Goal: Task Accomplishment & Management: Manage account settings

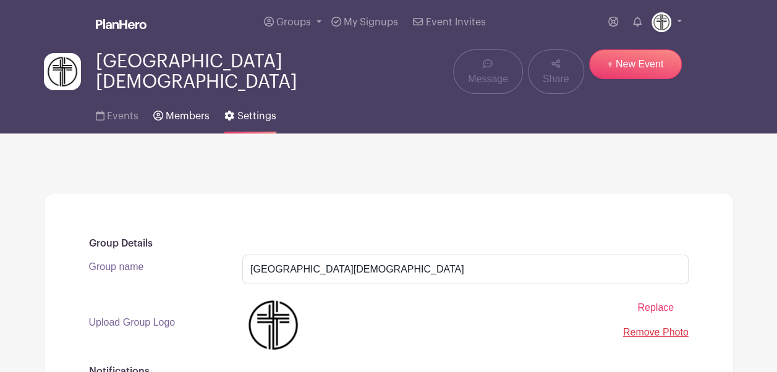
click at [154, 111] on icon at bounding box center [158, 116] width 10 height 10
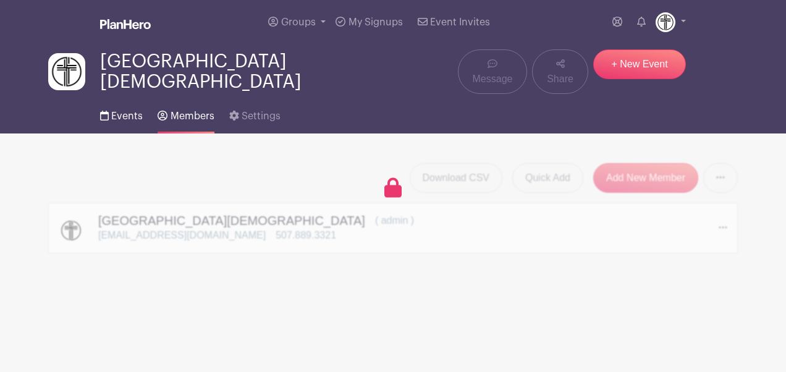
click at [127, 111] on span "Events" at bounding box center [127, 116] width 32 height 10
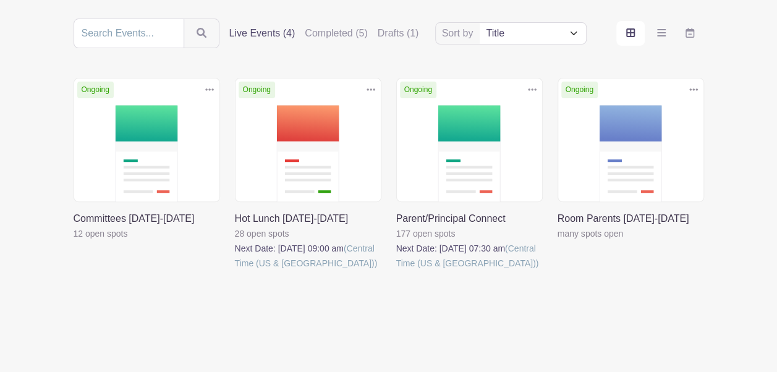
scroll to position [145, 0]
click at [396, 270] on link at bounding box center [396, 270] width 0 height 0
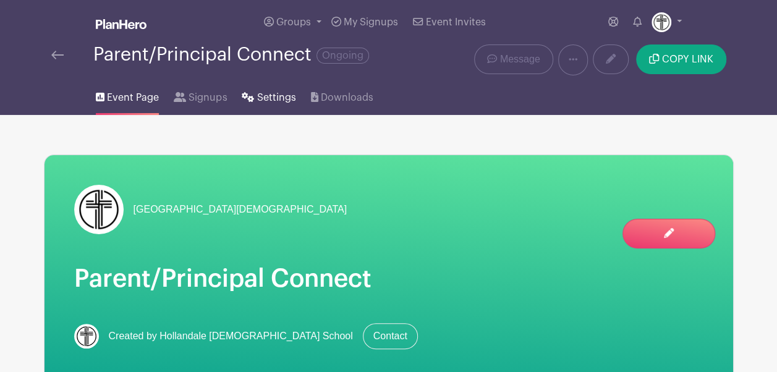
click at [276, 97] on span "Settings" at bounding box center [276, 97] width 39 height 15
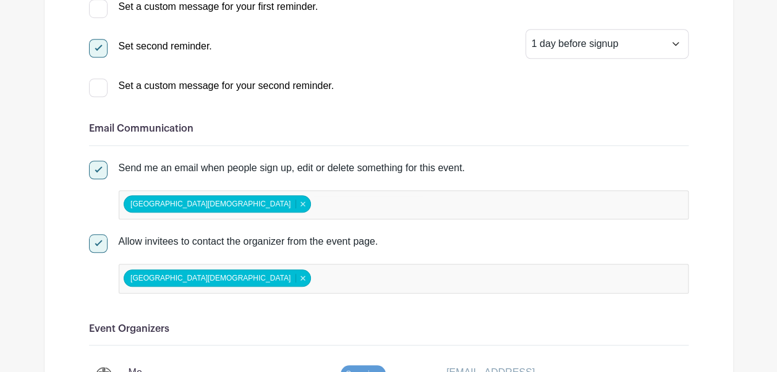
scroll to position [463, 0]
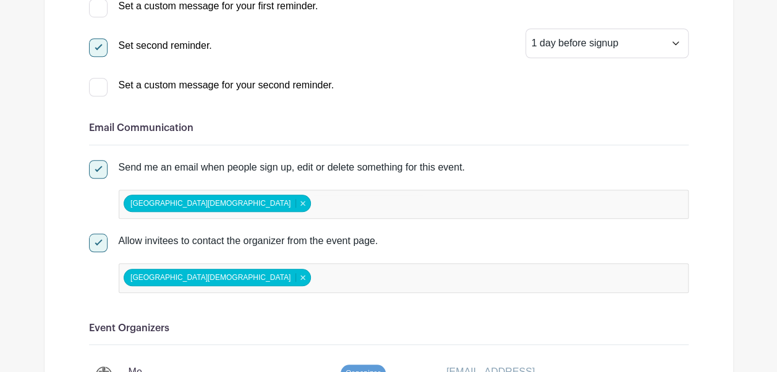
click at [313, 199] on input "false" at bounding box center [367, 204] width 109 height 18
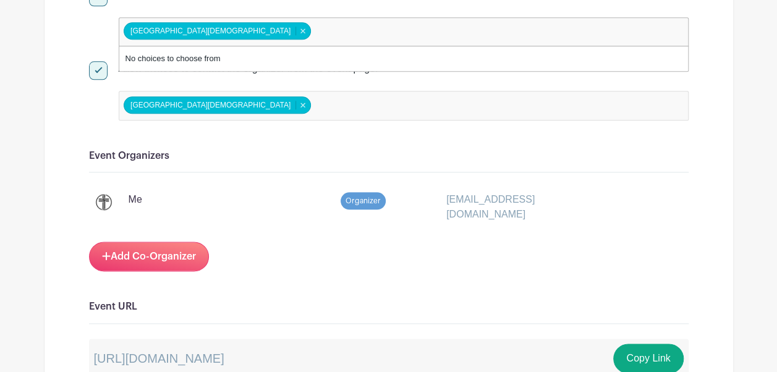
scroll to position [636, 0]
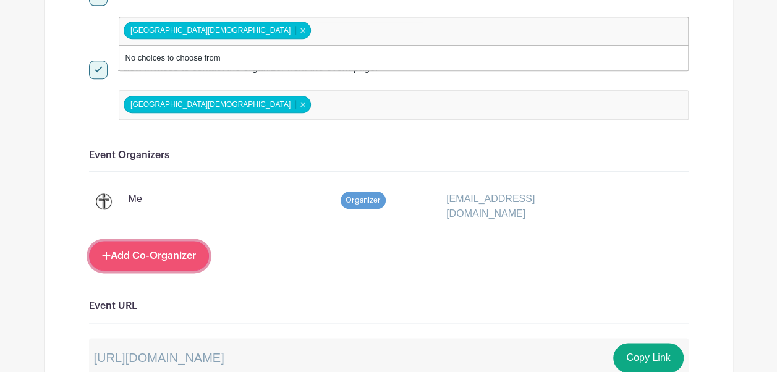
click at [141, 251] on link "Add Co-Organizer" at bounding box center [149, 256] width 120 height 30
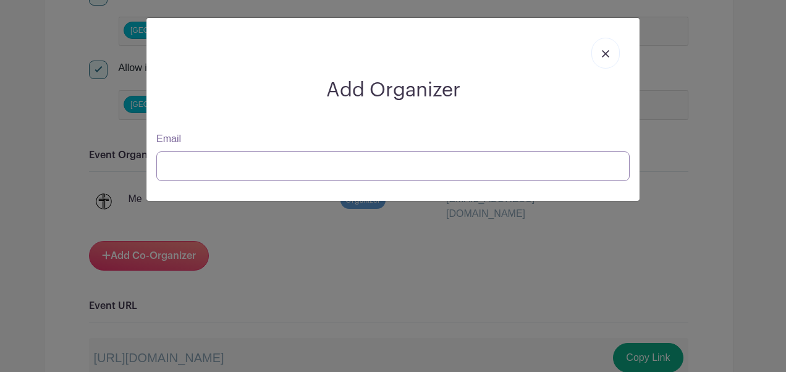
click at [188, 166] on input "Email" at bounding box center [392, 166] width 473 height 30
click at [499, 184] on div "Add Organizer Email" at bounding box center [392, 109] width 493 height 183
click at [492, 171] on input "Email" at bounding box center [392, 166] width 473 height 30
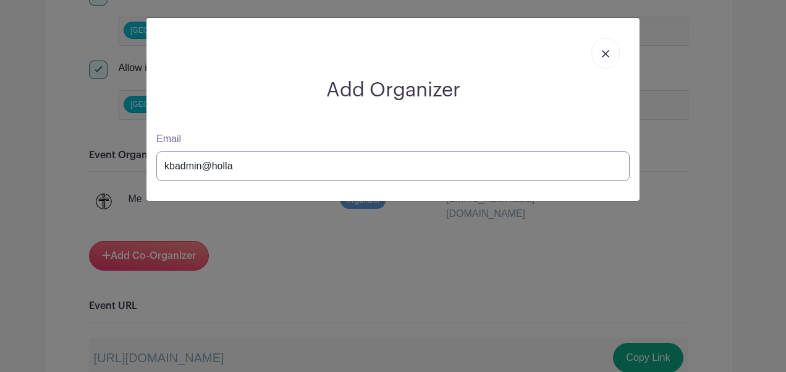
type input "kbadmin@[PERSON_NAME]"
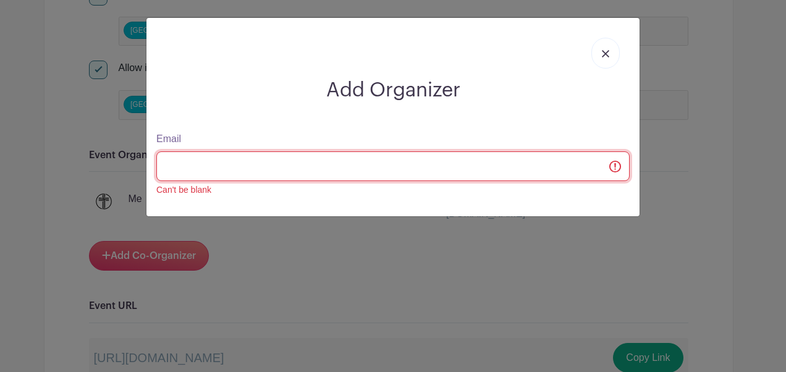
click at [492, 171] on input "Email" at bounding box center [392, 166] width 473 height 30
click at [265, 164] on input "Email" at bounding box center [392, 166] width 473 height 30
paste input "[EMAIL_ADDRESS][DOMAIN_NAME]"
type input "[EMAIL_ADDRESS][DOMAIN_NAME]"
click at [265, 164] on input "Email" at bounding box center [392, 166] width 473 height 30
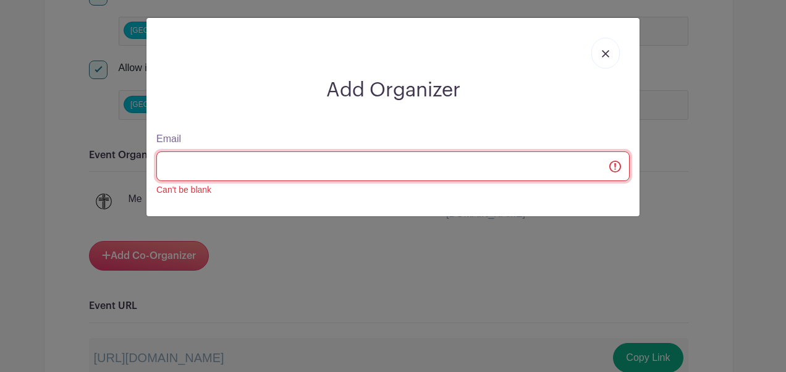
click at [265, 164] on input "Email" at bounding box center [392, 166] width 473 height 30
click at [615, 167] on input "Email" at bounding box center [392, 166] width 473 height 30
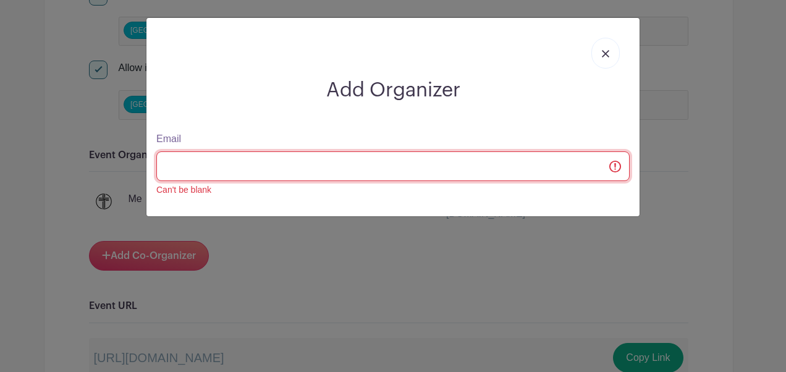
click at [615, 167] on input "Email" at bounding box center [392, 166] width 473 height 30
click at [497, 171] on input "Email" at bounding box center [392, 166] width 473 height 30
type input "[EMAIL_ADDRESS][DOMAIN_NAME]"
click at [614, 164] on input "Email" at bounding box center [392, 166] width 473 height 30
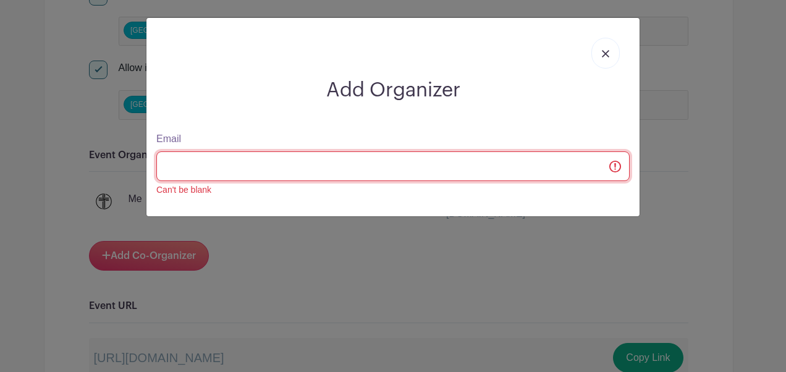
click at [614, 164] on input "Email" at bounding box center [392, 166] width 473 height 30
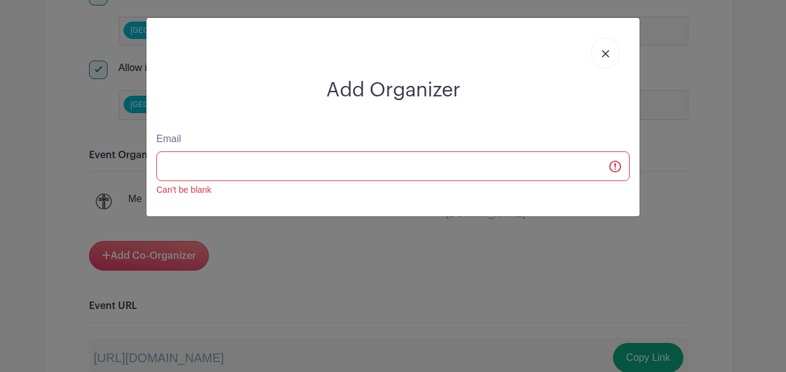
click at [602, 46] on link at bounding box center [605, 53] width 28 height 31
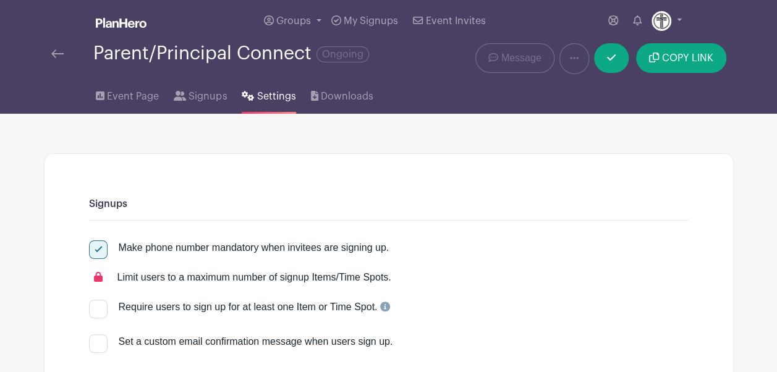
scroll to position [0, 0]
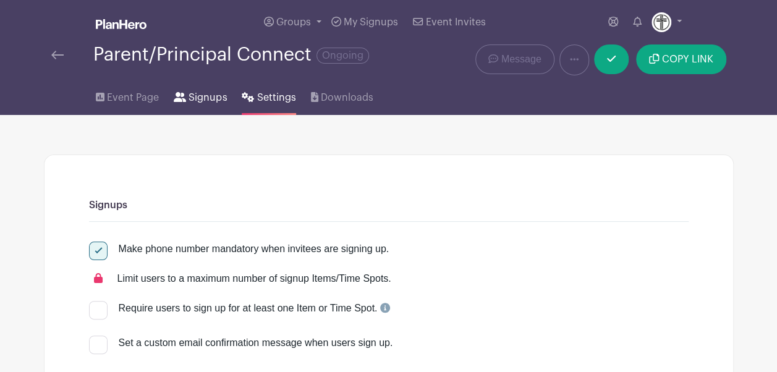
click at [220, 98] on span "Signups" at bounding box center [207, 97] width 38 height 15
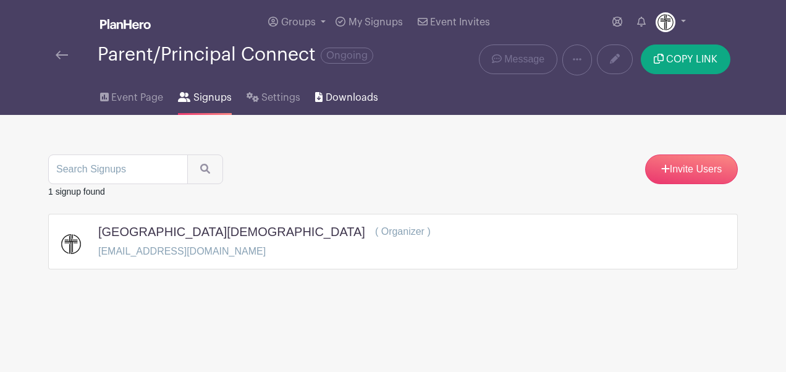
click at [343, 98] on span "Downloads" at bounding box center [352, 97] width 53 height 15
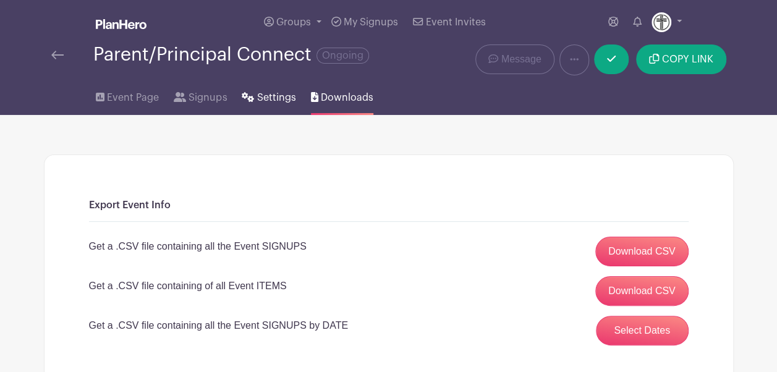
click at [263, 106] on link "Settings" at bounding box center [269, 95] width 54 height 40
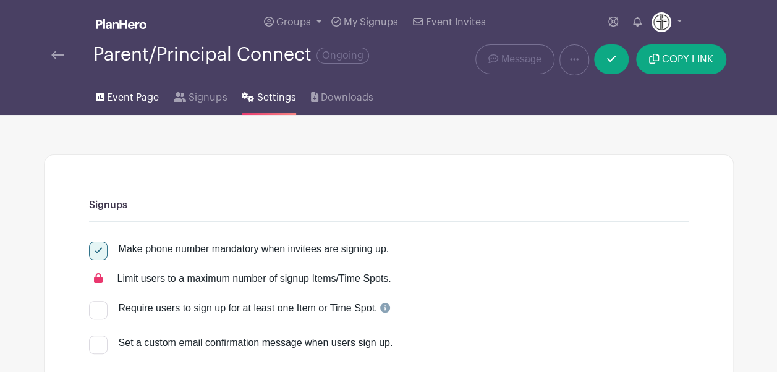
click at [133, 100] on span "Event Page" at bounding box center [133, 97] width 52 height 15
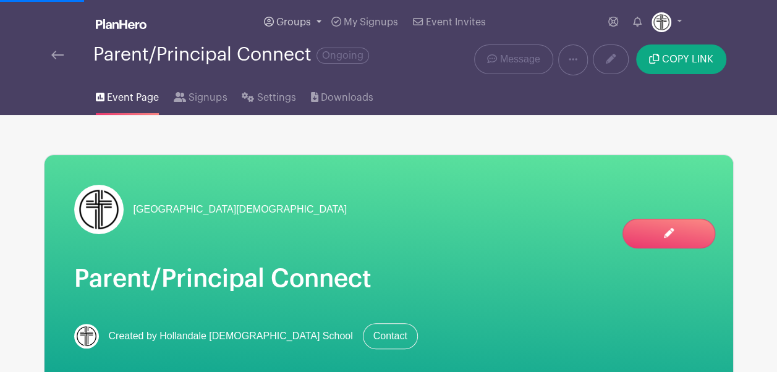
click at [297, 21] on span "Groups" at bounding box center [293, 22] width 35 height 10
click at [297, 26] on span "Groups" at bounding box center [293, 22] width 35 height 10
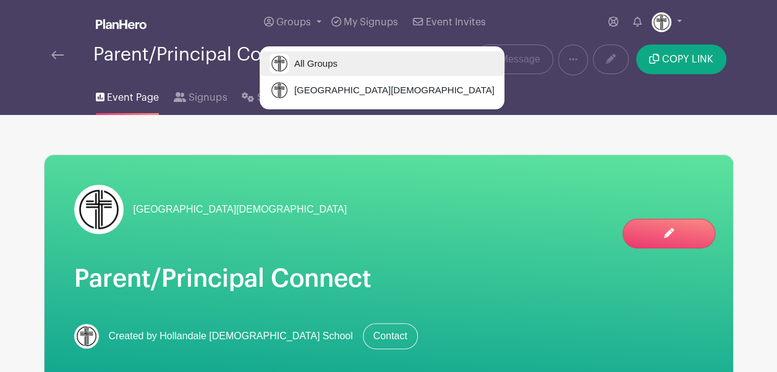
click at [301, 61] on span "All Groups" at bounding box center [313, 64] width 48 height 14
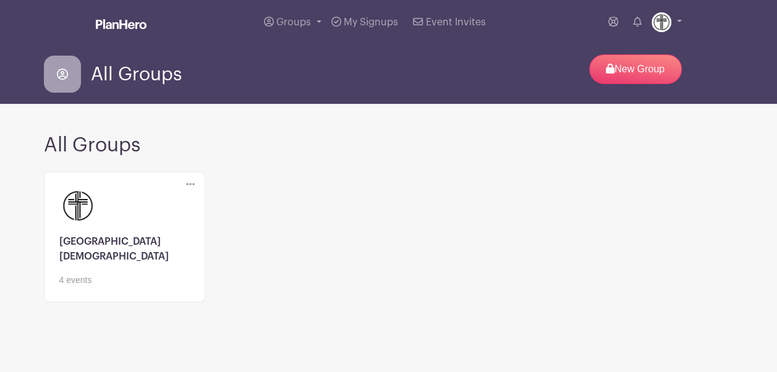
scroll to position [12, 0]
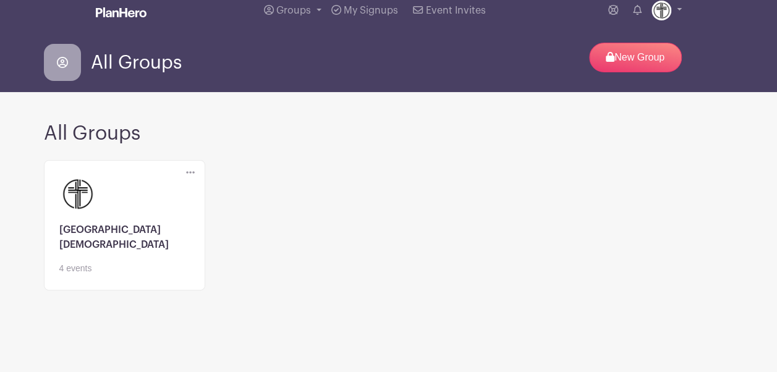
click at [90, 275] on link at bounding box center [124, 275] width 130 height 0
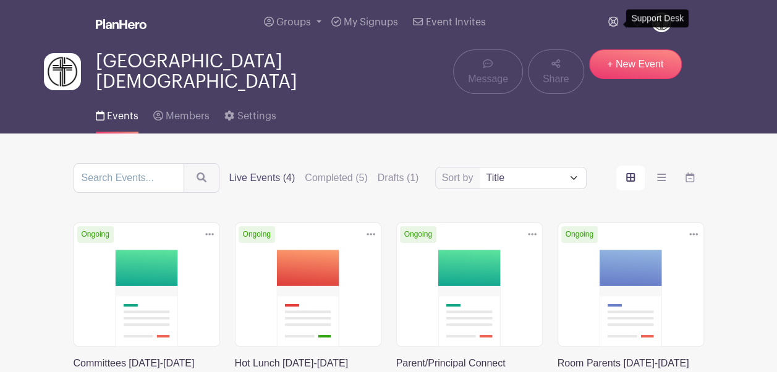
click at [614, 21] on icon at bounding box center [613, 22] width 10 height 10
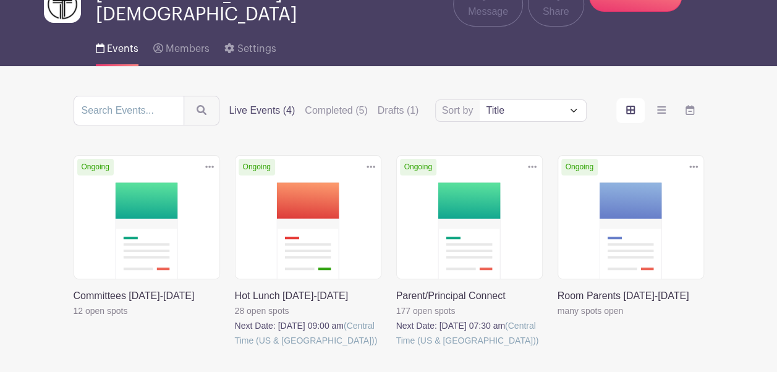
scroll to position [68, 0]
click at [396, 347] on link at bounding box center [396, 347] width 0 height 0
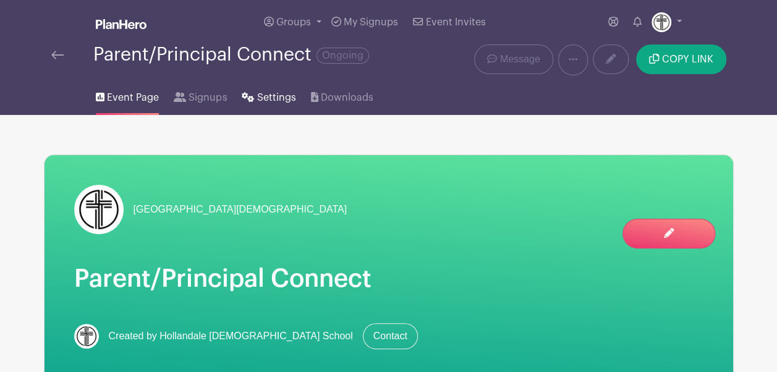
click at [282, 93] on span "Settings" at bounding box center [276, 97] width 39 height 15
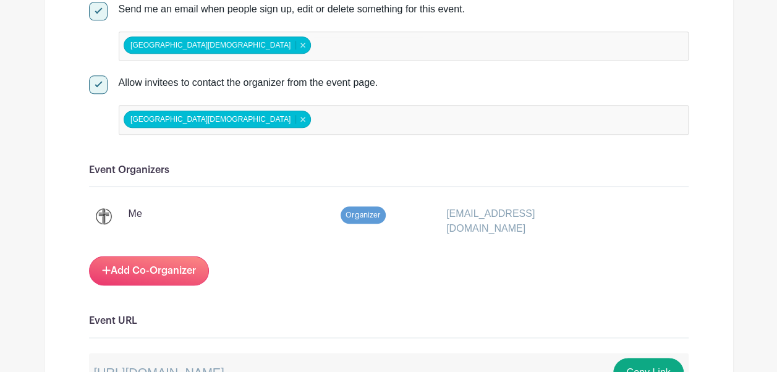
scroll to position [660, 0]
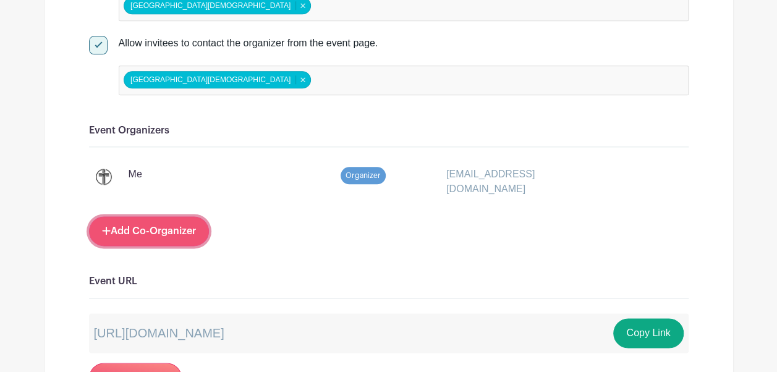
click at [187, 229] on link "Add Co-Organizer" at bounding box center [149, 231] width 120 height 30
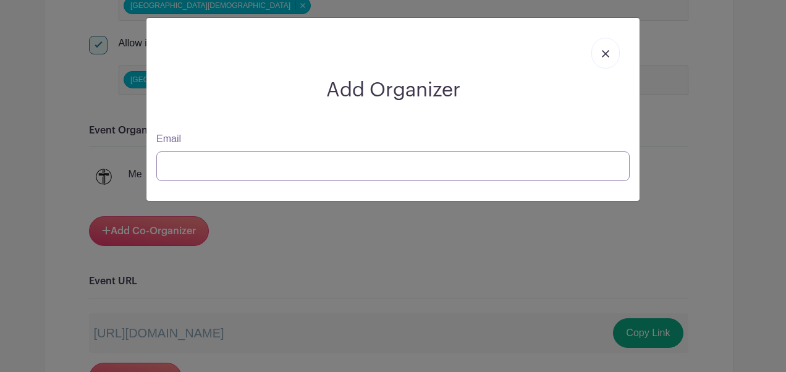
click at [229, 164] on input "Email" at bounding box center [392, 166] width 473 height 30
click at [533, 167] on input "Email" at bounding box center [392, 166] width 473 height 30
click at [604, 56] on img at bounding box center [605, 53] width 7 height 7
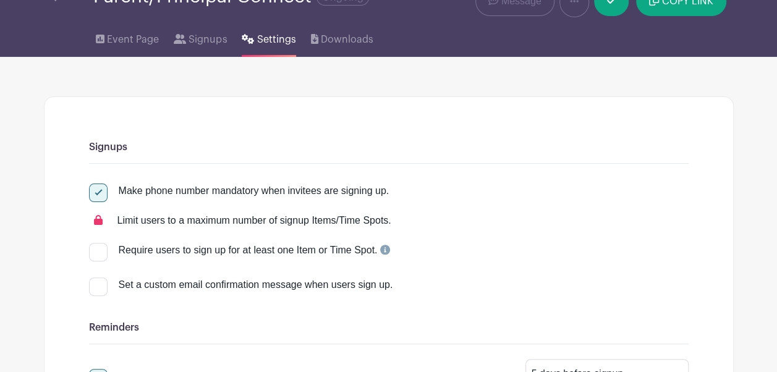
scroll to position [0, 0]
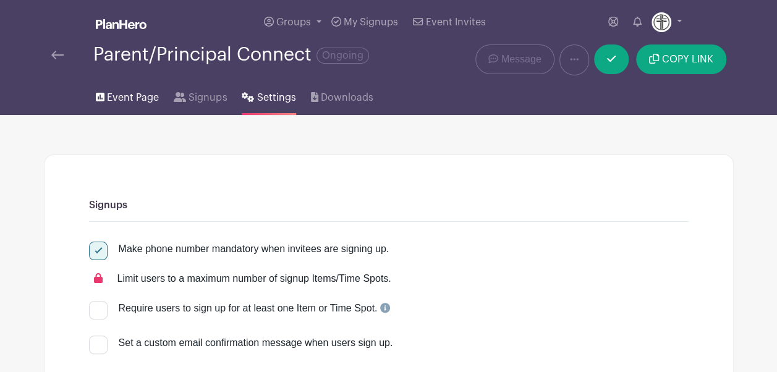
click at [126, 95] on span "Event Page" at bounding box center [133, 97] width 52 height 15
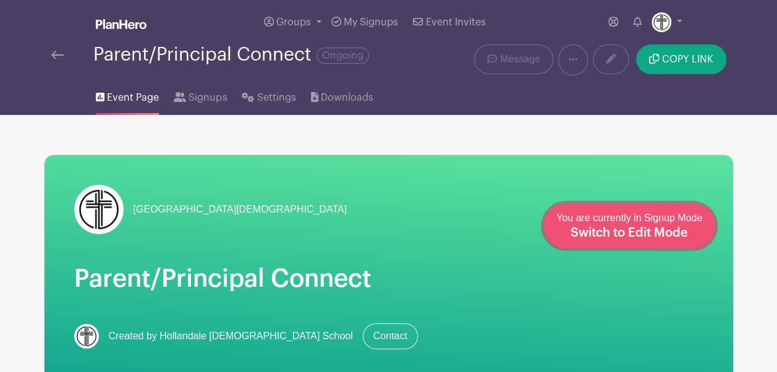
click at [673, 237] on span "Switch to Edit Mode" at bounding box center [628, 233] width 117 height 12
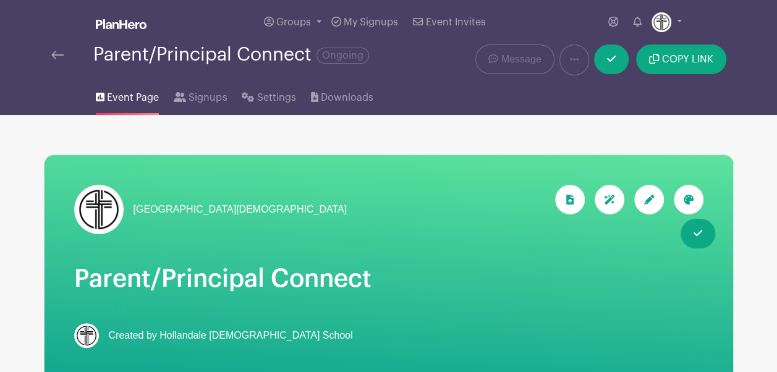
click at [685, 199] on icon at bounding box center [688, 200] width 10 height 10
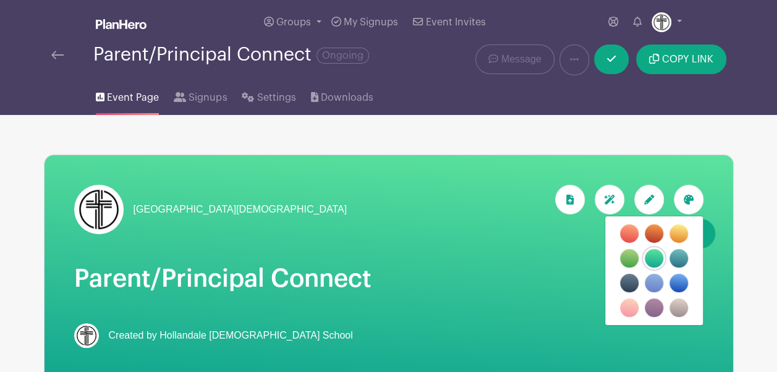
click at [624, 253] on label "filters" at bounding box center [629, 258] width 19 height 19
click at [0, 0] on input "filters" at bounding box center [0, 0] width 0 height 0
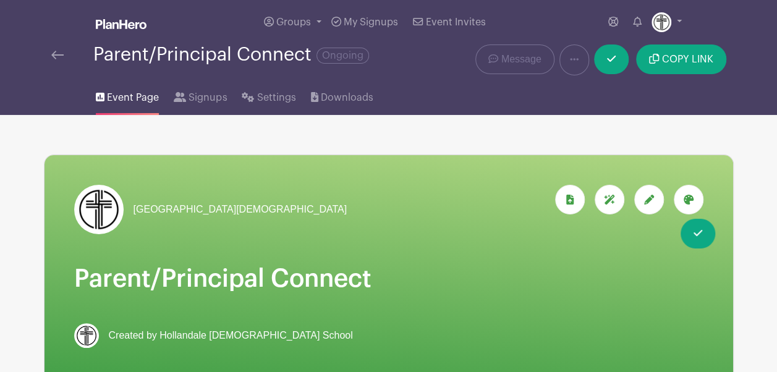
click at [688, 198] on icon at bounding box center [688, 200] width 10 height 10
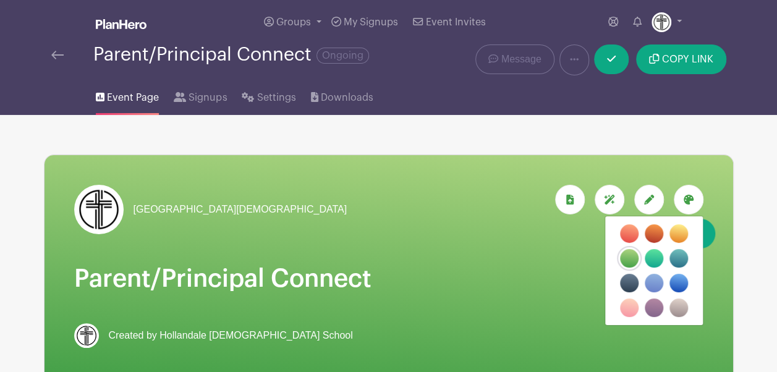
click at [677, 231] on label "filters" at bounding box center [678, 233] width 19 height 19
click at [0, 0] on input "filters" at bounding box center [0, 0] width 0 height 0
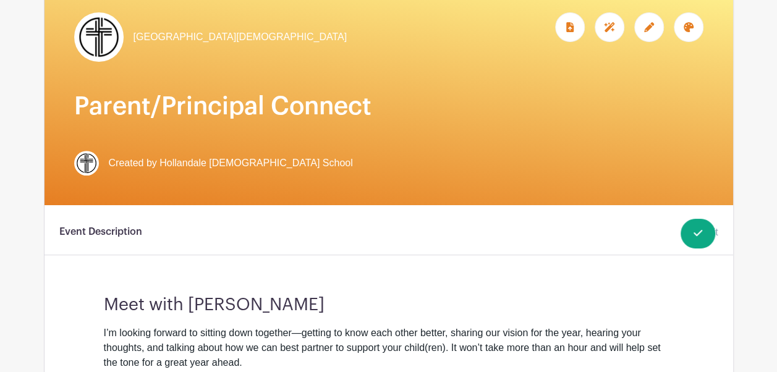
scroll to position [173, 0]
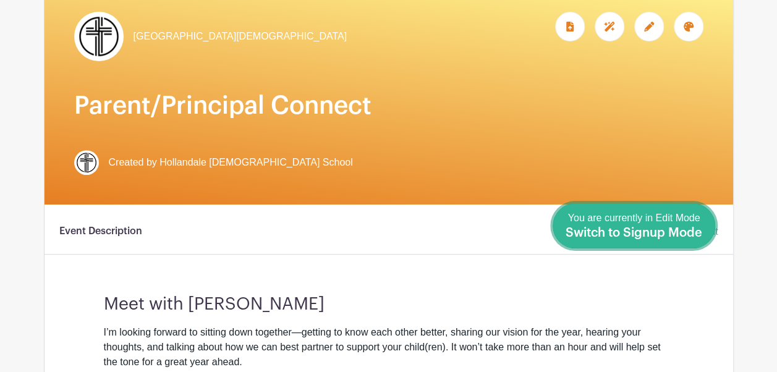
click at [699, 231] on span "Switch to Signup Mode" at bounding box center [633, 233] width 137 height 12
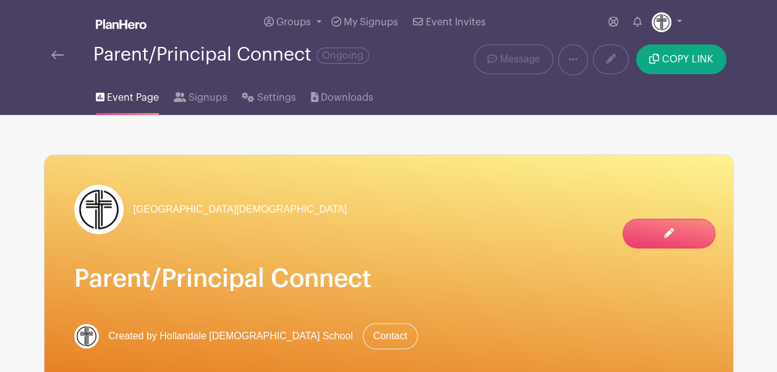
click at [516, 242] on div "[GEOGRAPHIC_DATA][DEMOGRAPHIC_DATA] Parent/Principal Connect Created by Holland…" at bounding box center [388, 267] width 688 height 224
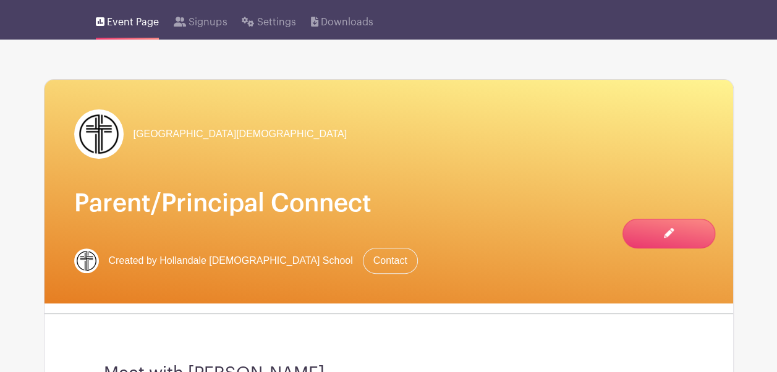
scroll to position [74, 0]
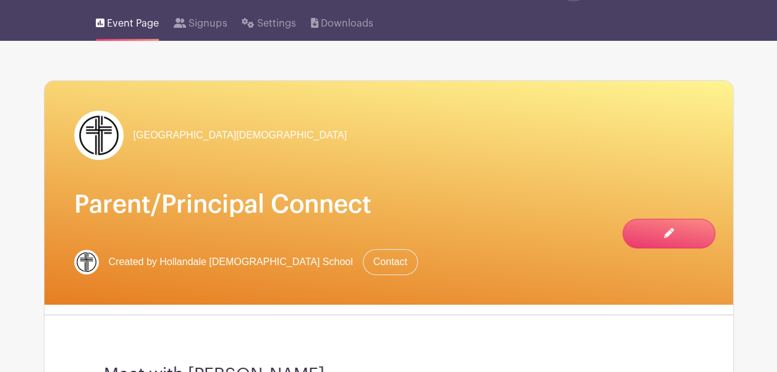
click at [605, 105] on div "[GEOGRAPHIC_DATA][DEMOGRAPHIC_DATA] Parent/Principal Connect Created by Holland…" at bounding box center [388, 193] width 688 height 224
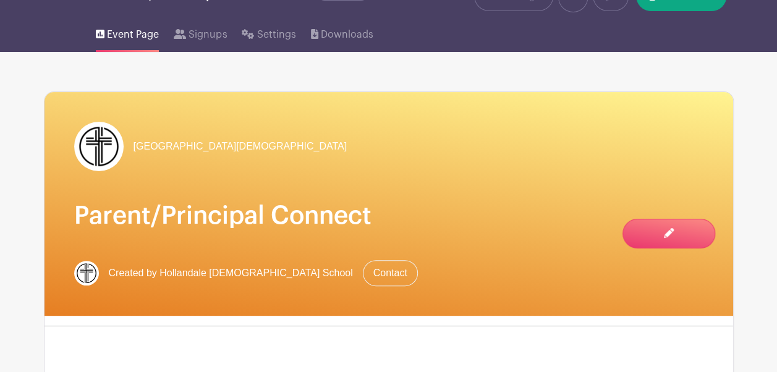
scroll to position [0, 0]
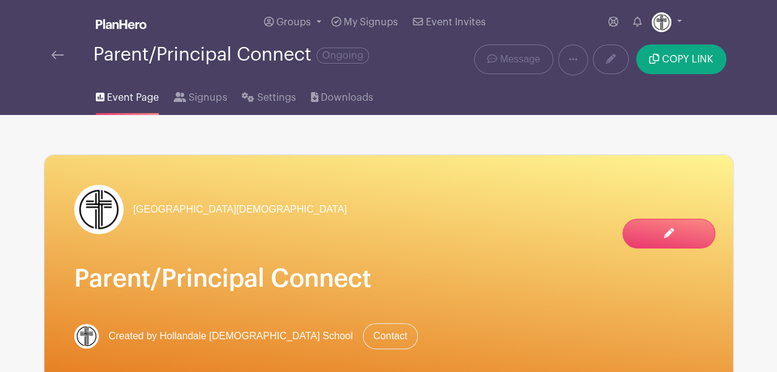
drag, startPoint x: 573, startPoint y: 94, endPoint x: 482, endPoint y: 119, distance: 94.1
click at [614, 19] on icon at bounding box center [613, 22] width 10 height 10
click at [266, 103] on span "Settings" at bounding box center [276, 97] width 39 height 15
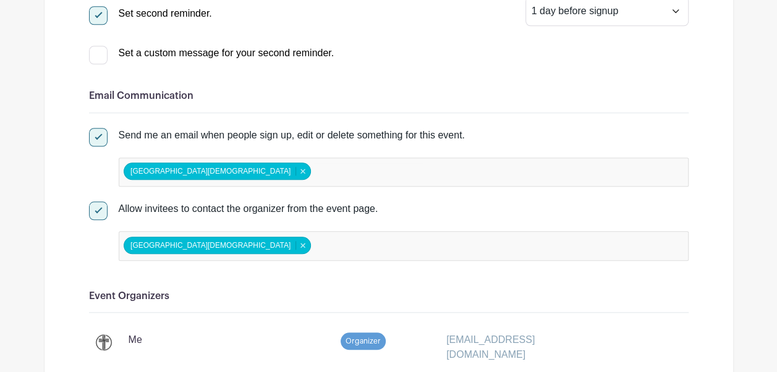
scroll to position [495, 0]
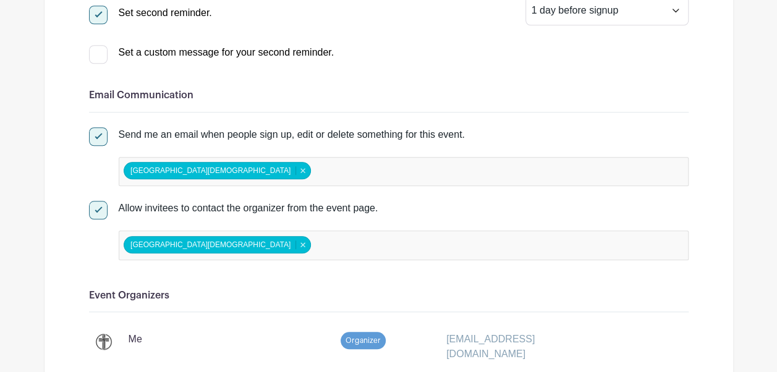
click at [313, 173] on input "false" at bounding box center [367, 171] width 109 height 18
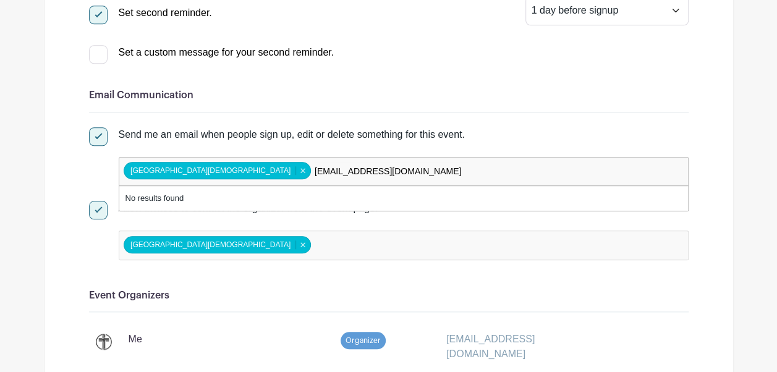
type input "[EMAIL_ADDRESS][DOMAIN_NAME]"
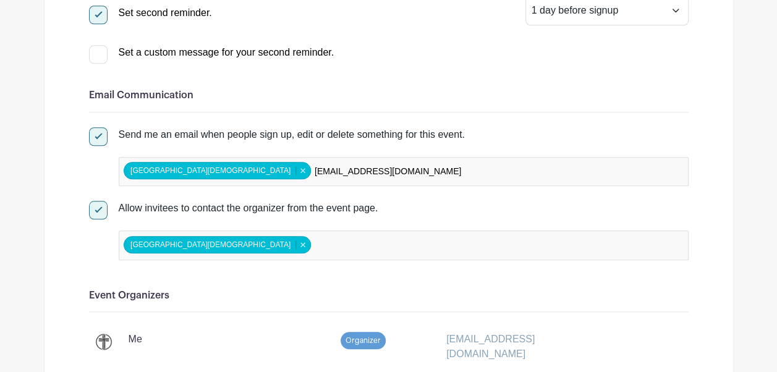
click at [285, 253] on div "[GEOGRAPHIC_DATA][DEMOGRAPHIC_DATA] [GEOGRAPHIC_DATA][DEMOGRAPHIC_DATA] Remove …" at bounding box center [404, 245] width 570 height 30
type input "K"
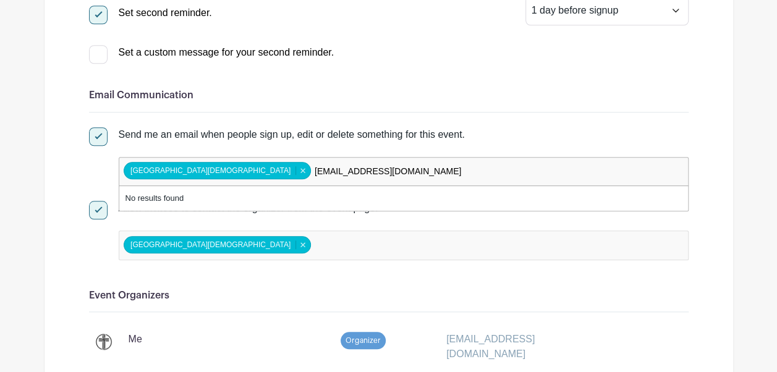
drag, startPoint x: 387, startPoint y: 177, endPoint x: 245, endPoint y: 173, distance: 142.1
click at [313, 173] on input "[EMAIL_ADDRESS][DOMAIN_NAME]" at bounding box center [390, 171] width 154 height 18
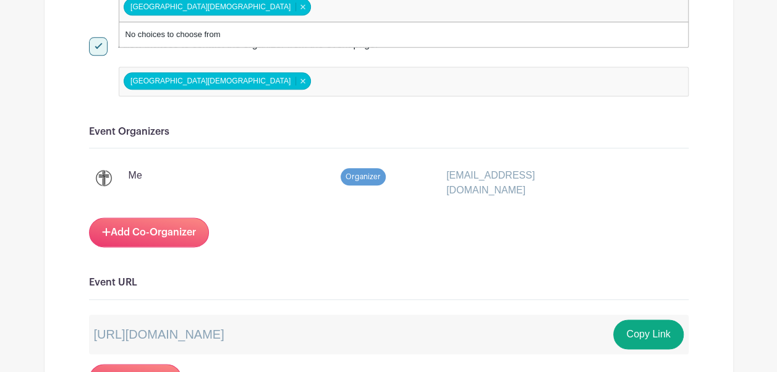
scroll to position [661, 0]
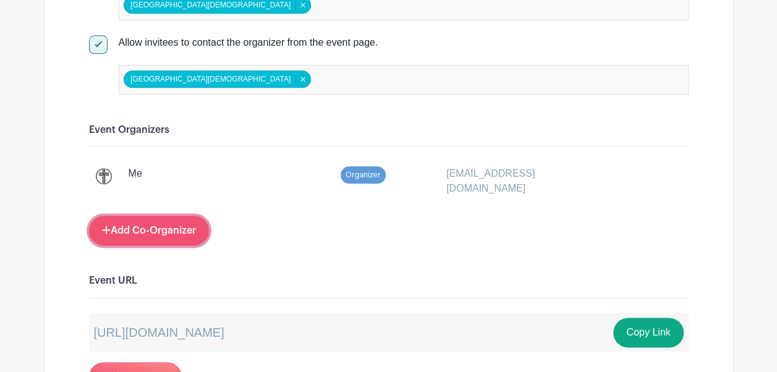
click at [147, 222] on link "Add Co-Organizer" at bounding box center [149, 231] width 120 height 30
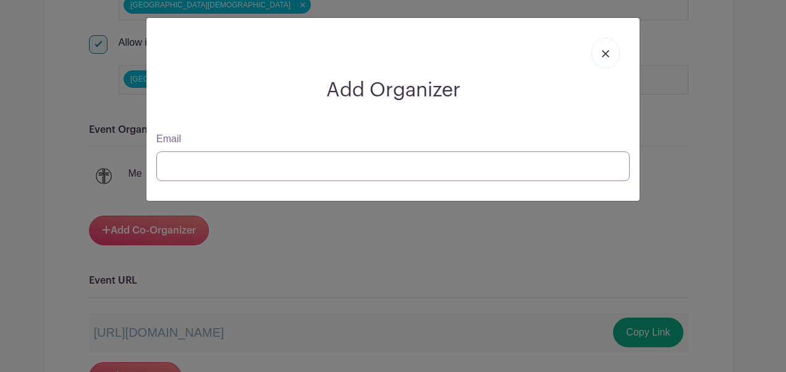
click at [231, 164] on input "Email" at bounding box center [392, 166] width 473 height 30
type input "[EMAIL_ADDRESS][DOMAIN_NAME]"
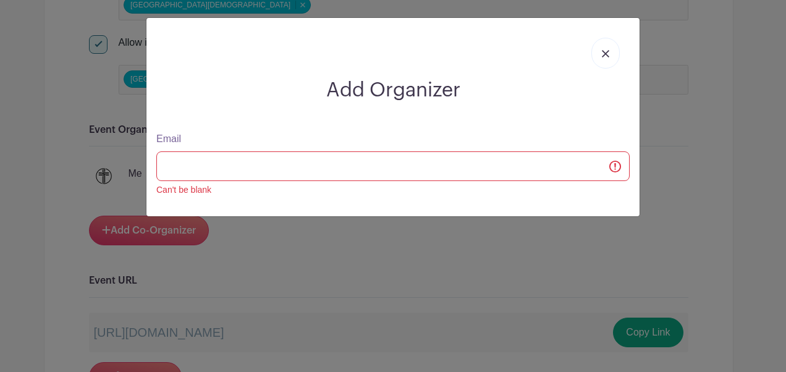
click at [609, 54] on img at bounding box center [605, 53] width 7 height 7
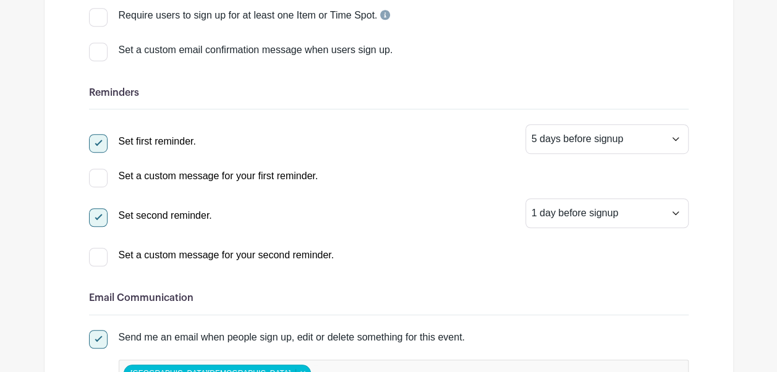
scroll to position [0, 0]
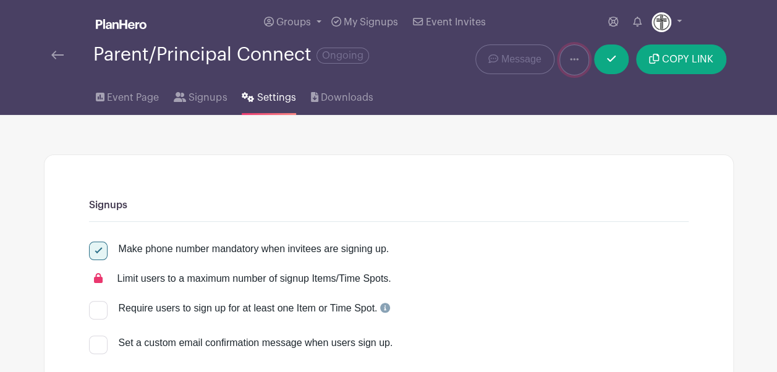
click at [565, 57] on link at bounding box center [574, 59] width 30 height 31
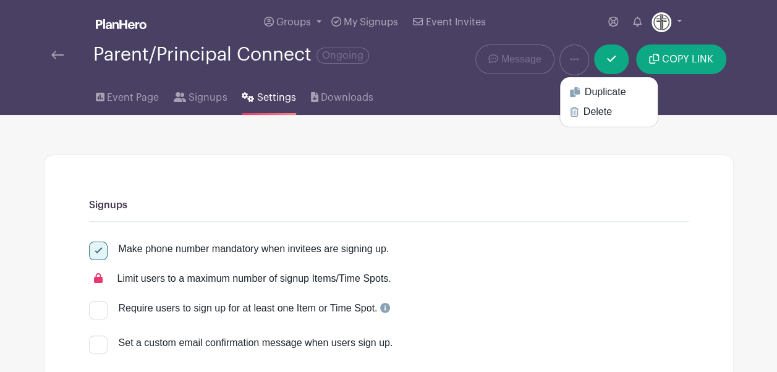
click at [488, 99] on div "Event Page Signups Settings Downloads" at bounding box center [388, 95] width 704 height 40
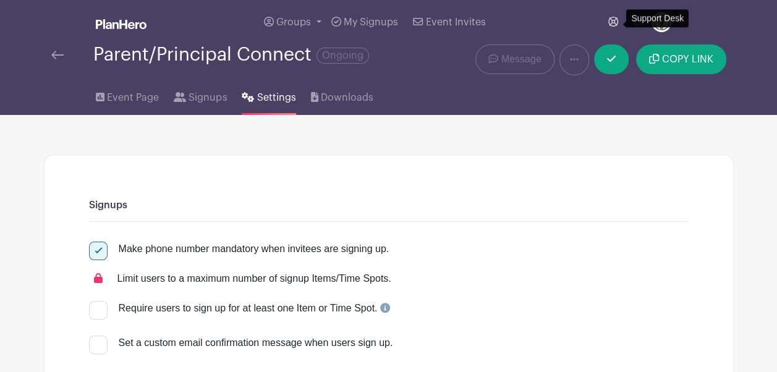
click at [612, 22] on icon at bounding box center [613, 22] width 10 height 10
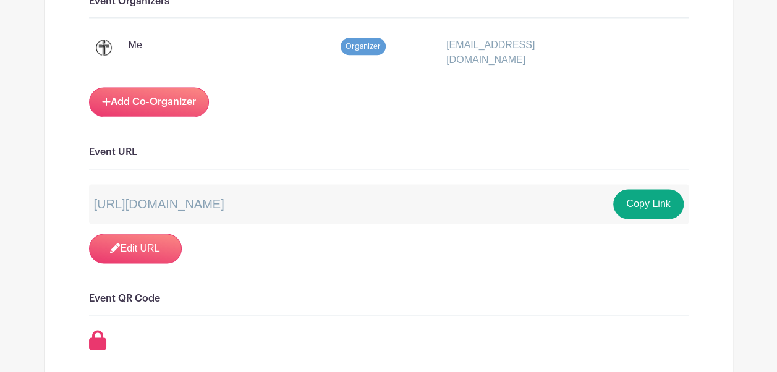
scroll to position [794, 0]
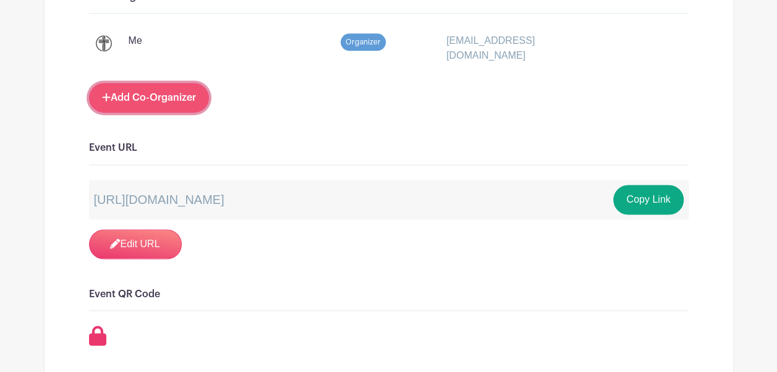
click at [146, 83] on link "Add Co-Organizer" at bounding box center [149, 98] width 120 height 30
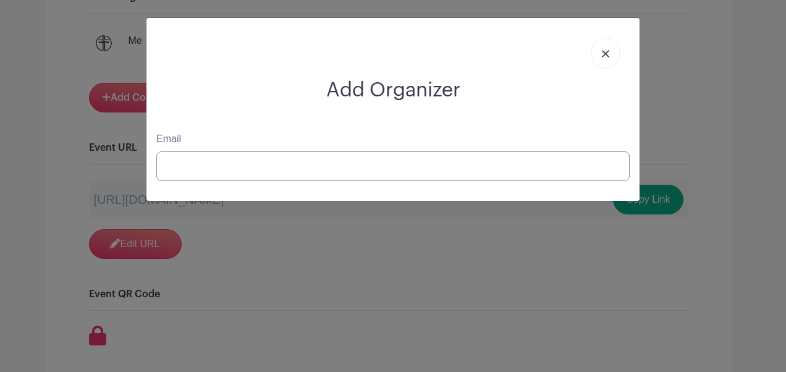
click at [215, 174] on input "Email" at bounding box center [392, 166] width 473 height 30
type input "kbadmin@holland"
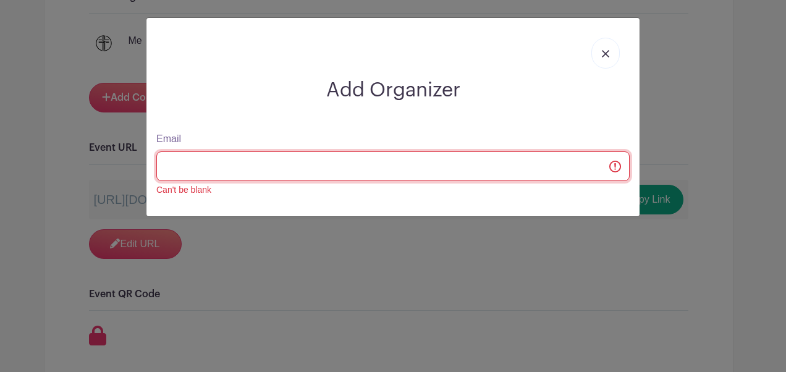
click at [311, 174] on input "Email" at bounding box center [392, 166] width 473 height 30
type input "a"
type input "k"
click at [314, 161] on input "Email" at bounding box center [392, 166] width 473 height 30
type input "kbadmin@hollanda"
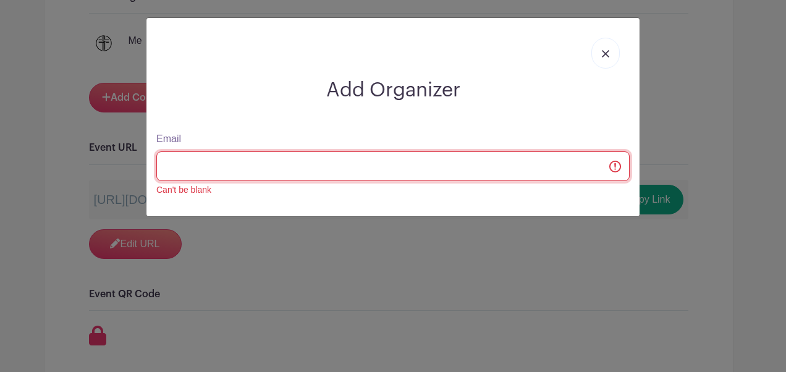
click at [615, 172] on input "Email" at bounding box center [392, 166] width 473 height 30
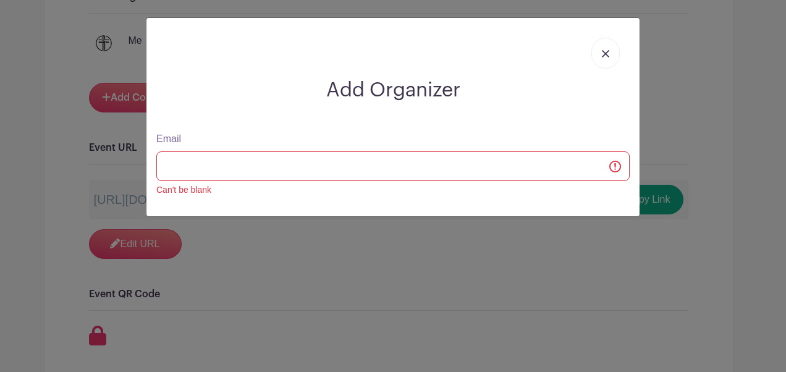
click at [609, 53] on img at bounding box center [605, 53] width 7 height 7
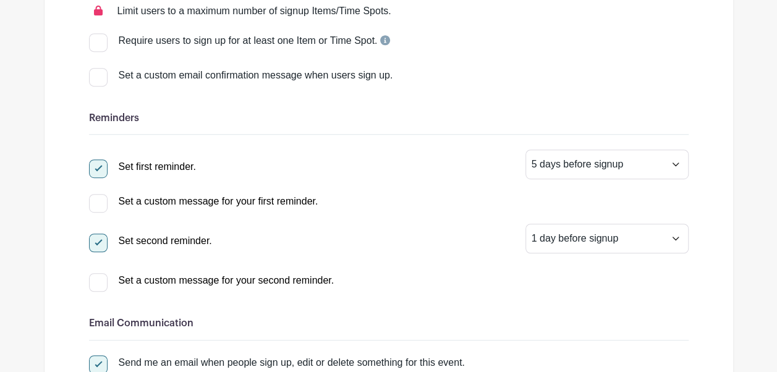
scroll to position [0, 0]
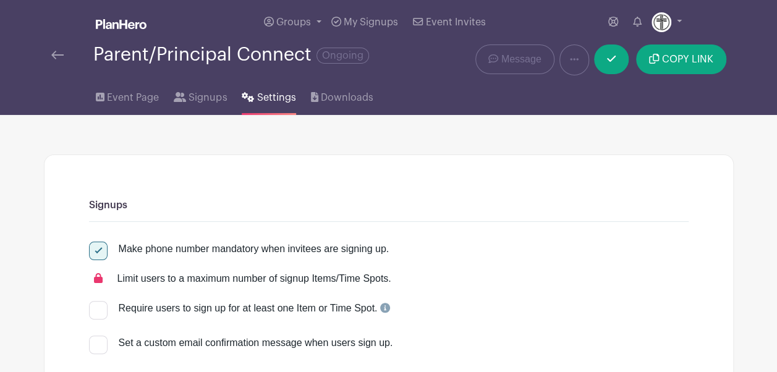
click at [59, 51] on img at bounding box center [57, 55] width 12 height 9
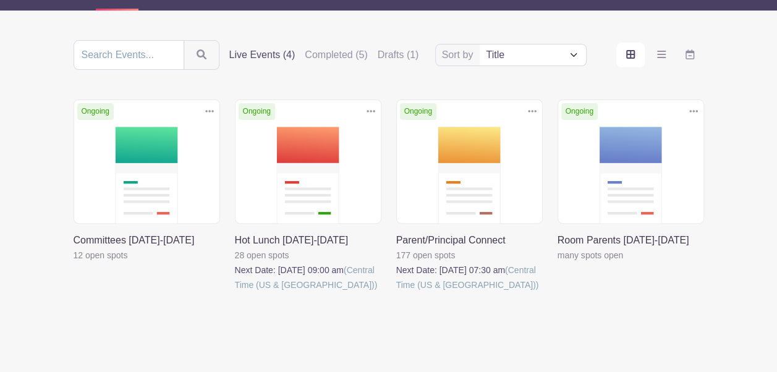
scroll to position [124, 0]
